Goal: Check status: Check status

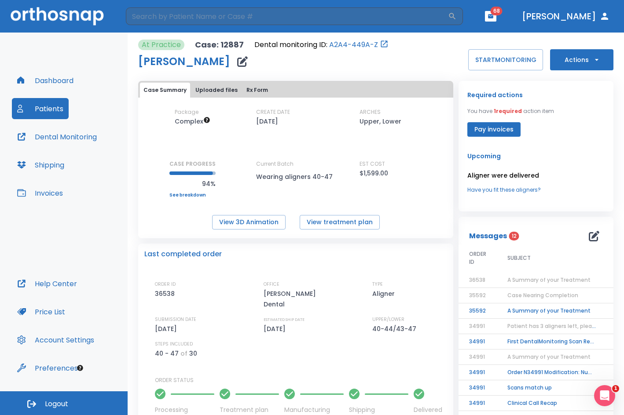
click at [199, 7] on header "​ 68 [PERSON_NAME]" at bounding box center [312, 16] width 624 height 33
click at [193, 15] on input "search" at bounding box center [287, 16] width 322 height 18
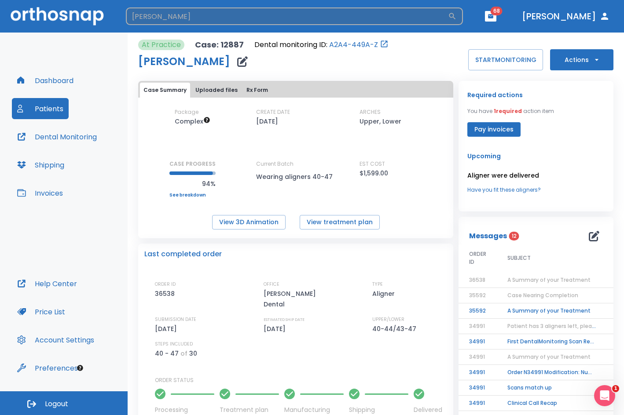
type input "[PERSON_NAME]"
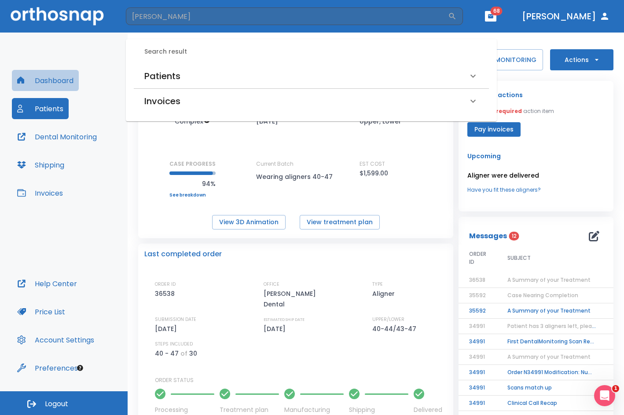
click at [47, 81] on button "Dashboard" at bounding box center [45, 80] width 67 height 21
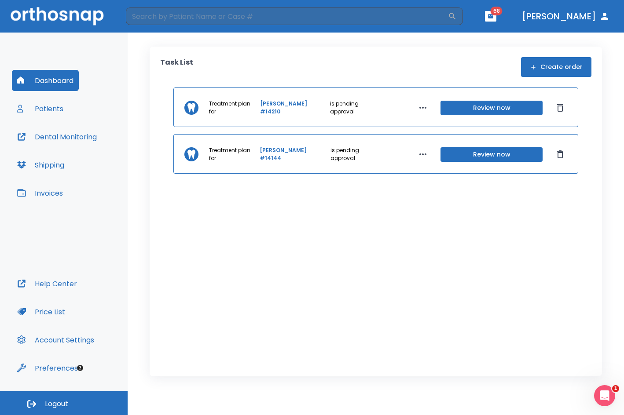
click at [58, 107] on button "Patients" at bounding box center [40, 108] width 57 height 21
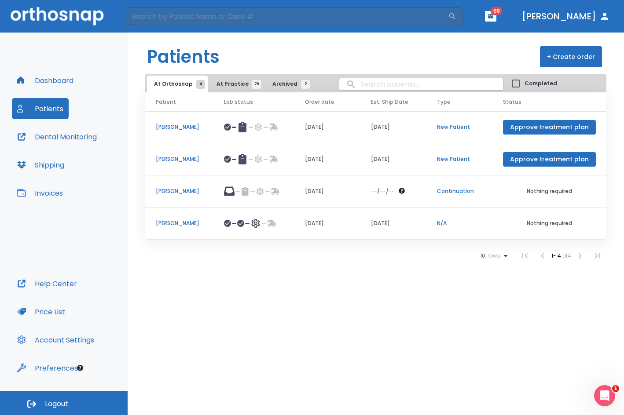
click at [175, 193] on p "[PERSON_NAME]" at bounding box center [179, 191] width 47 height 8
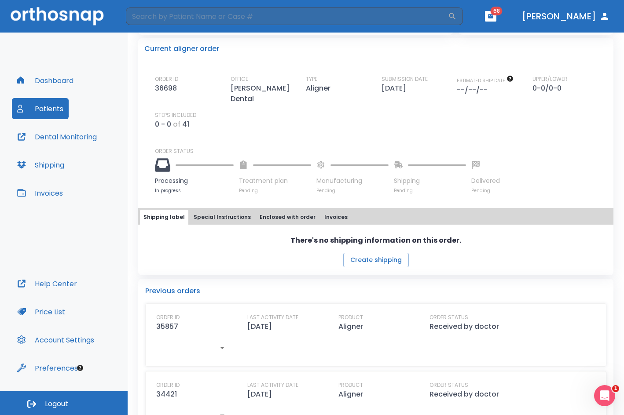
scroll to position [176, 0]
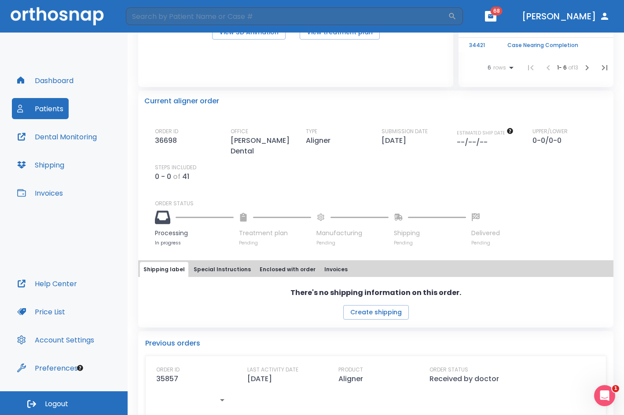
click at [58, 86] on button "Dashboard" at bounding box center [45, 80] width 67 height 21
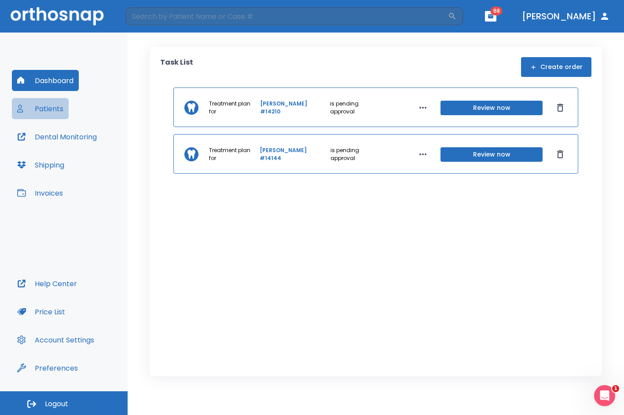
click at [46, 106] on button "Patients" at bounding box center [40, 108] width 57 height 21
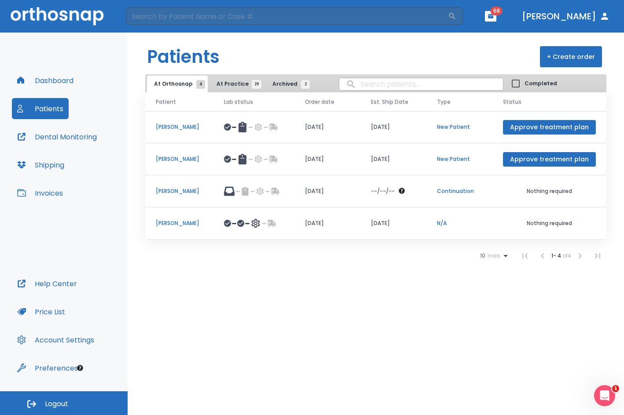
click at [186, 160] on p "[PERSON_NAME]" at bounding box center [179, 159] width 47 height 8
